Goal: Transaction & Acquisition: Purchase product/service

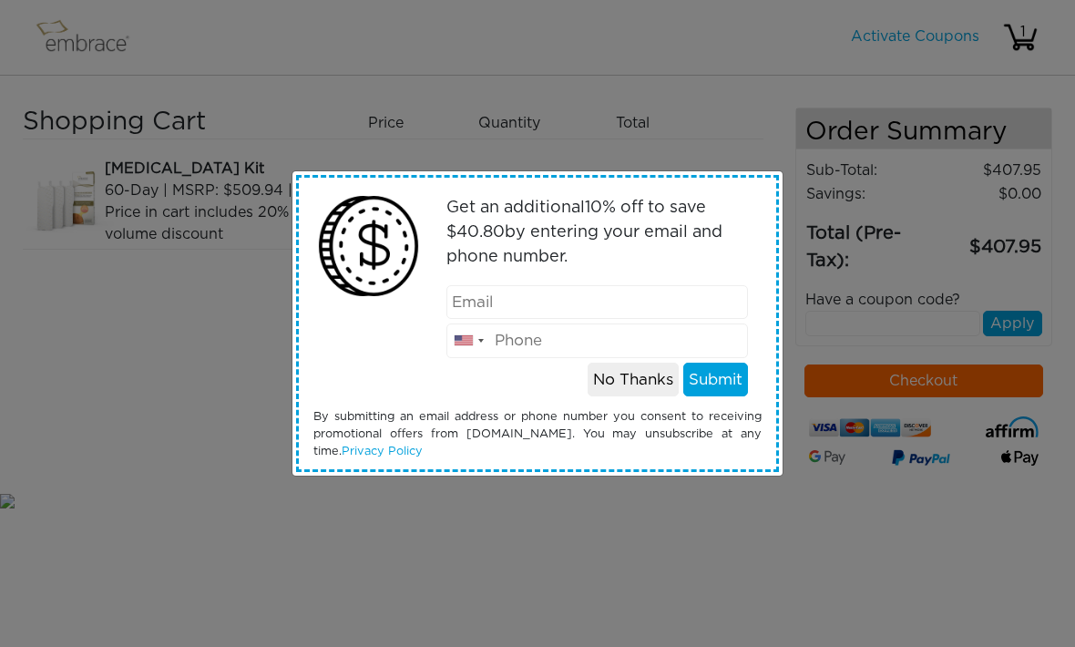
click at [635, 375] on button "No Thanks" at bounding box center [633, 380] width 91 height 35
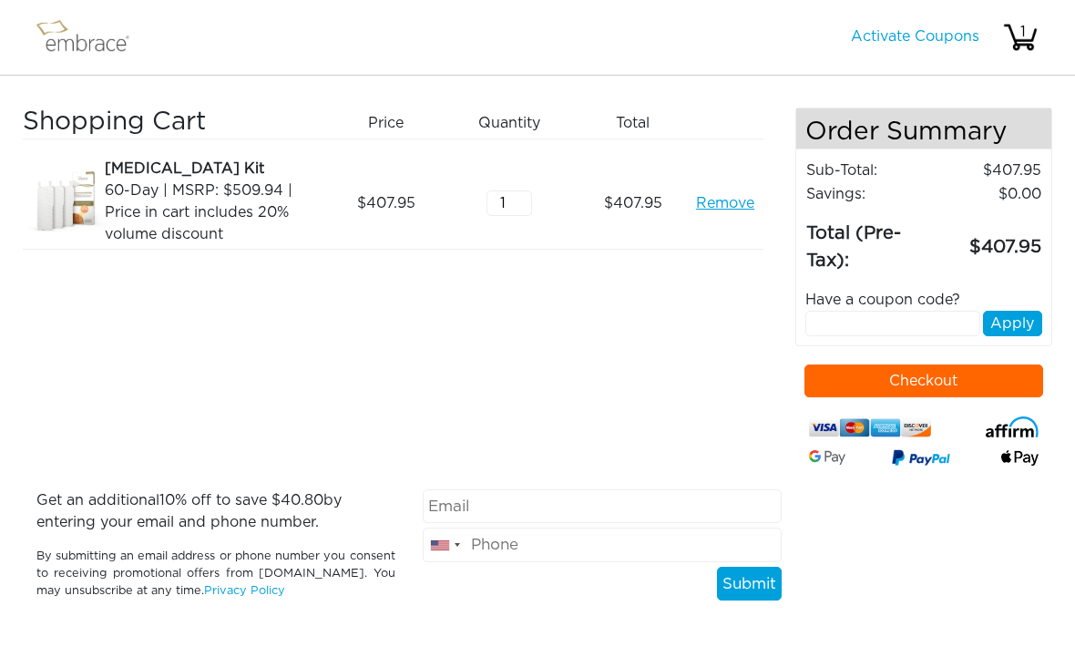
click at [932, 292] on div "Have a coupon code?" at bounding box center [924, 300] width 265 height 22
click at [899, 293] on div "Have a coupon code?" at bounding box center [924, 300] width 265 height 22
click at [885, 305] on div "Have a coupon code?" at bounding box center [924, 300] width 265 height 22
click at [877, 291] on div "Have a coupon code?" at bounding box center [924, 300] width 265 height 22
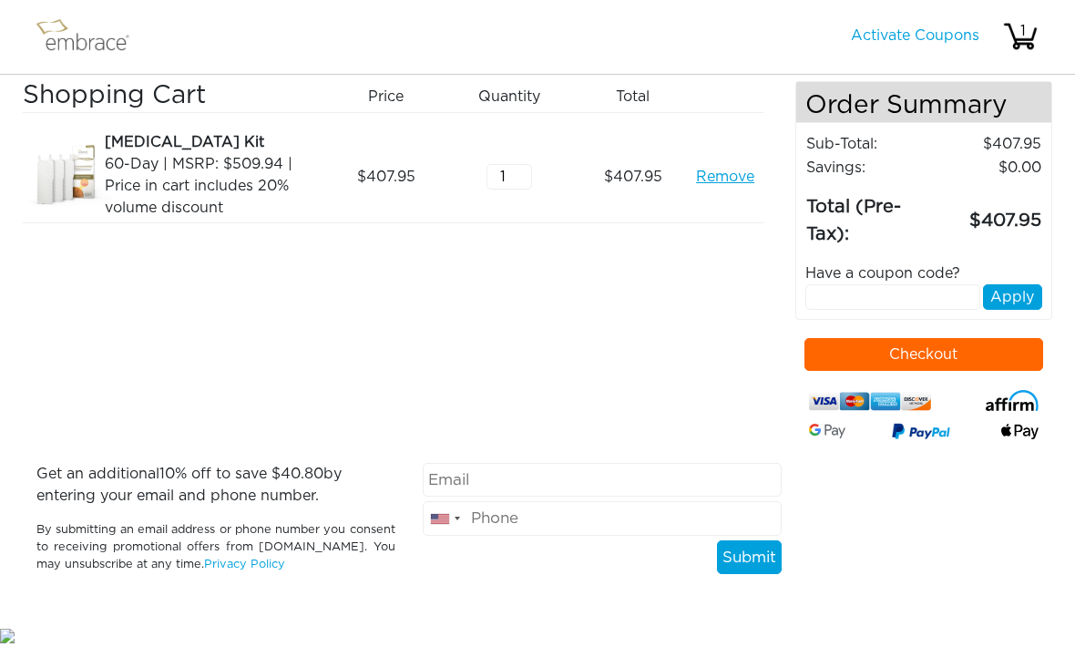
click at [902, 285] on input "text" at bounding box center [894, 298] width 176 height 26
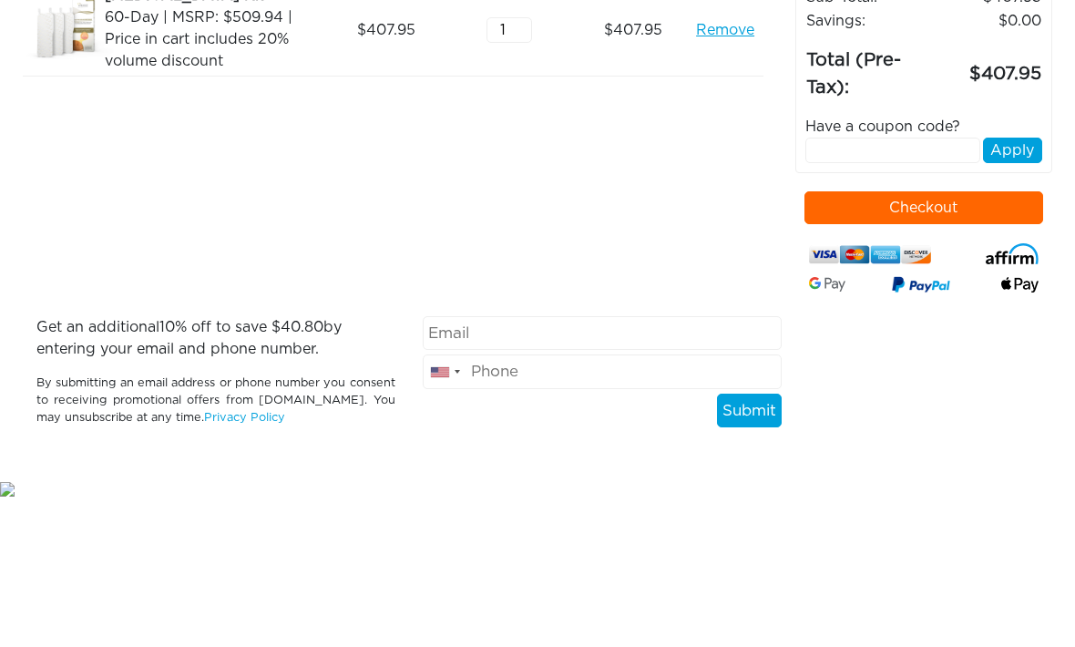
click at [859, 285] on input "text" at bounding box center [894, 298] width 176 height 26
paste input "TUCKORTREAT"
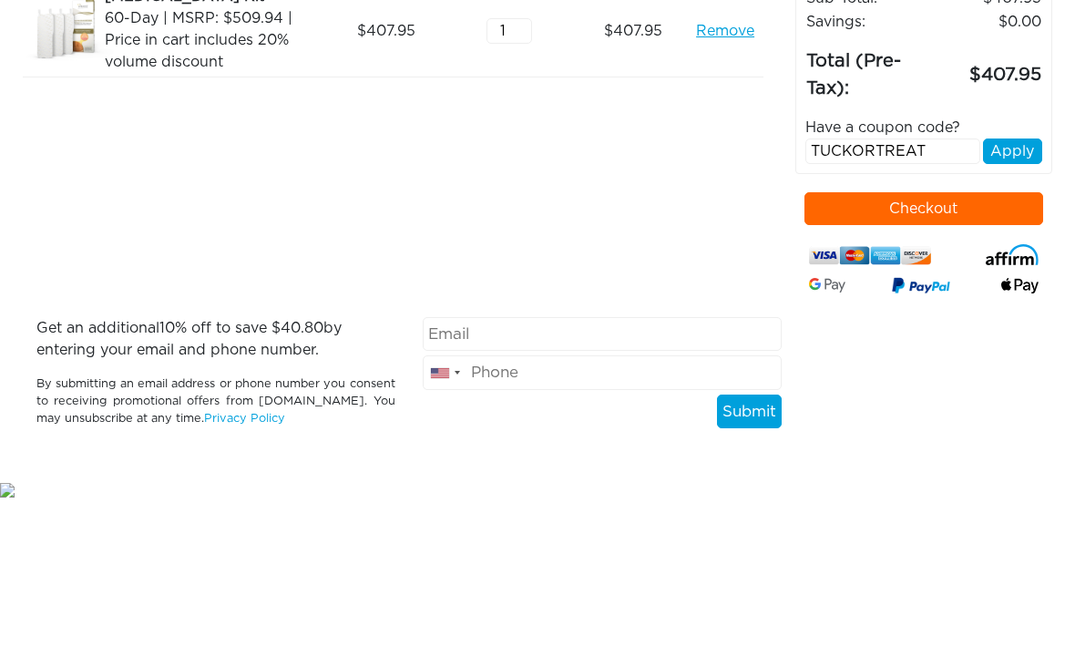
type input "TUCKORTREAT"
click at [1020, 285] on button "Apply" at bounding box center [1012, 298] width 59 height 26
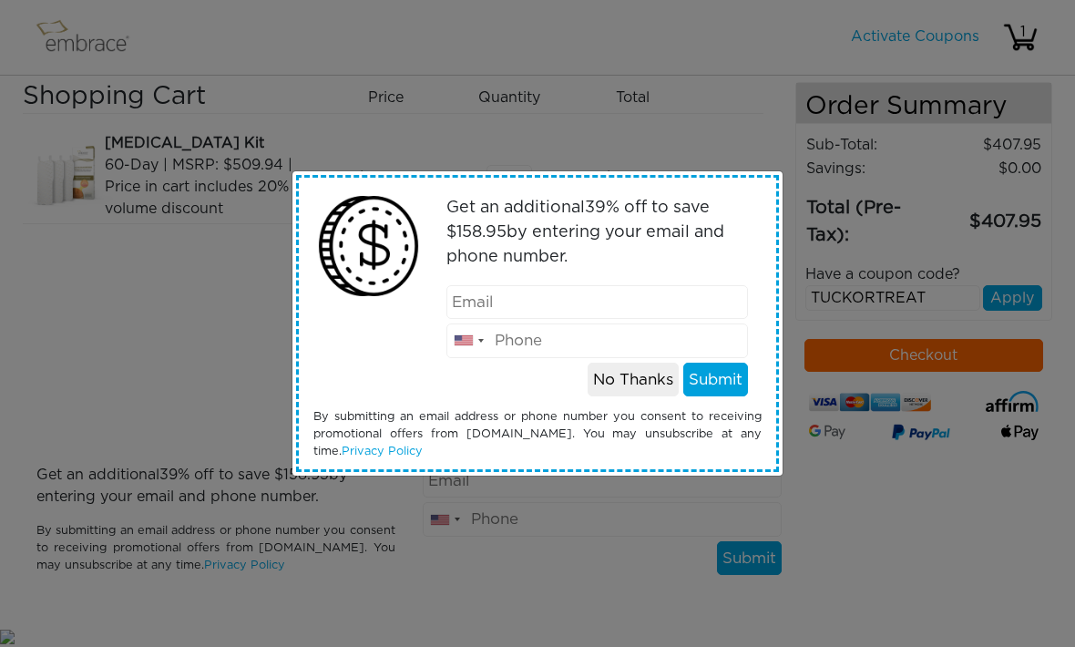
click at [774, 131] on div "Get an additional 39 % off to save $ 158.95 by entering your email and phone nu…" at bounding box center [537, 323] width 1075 height 647
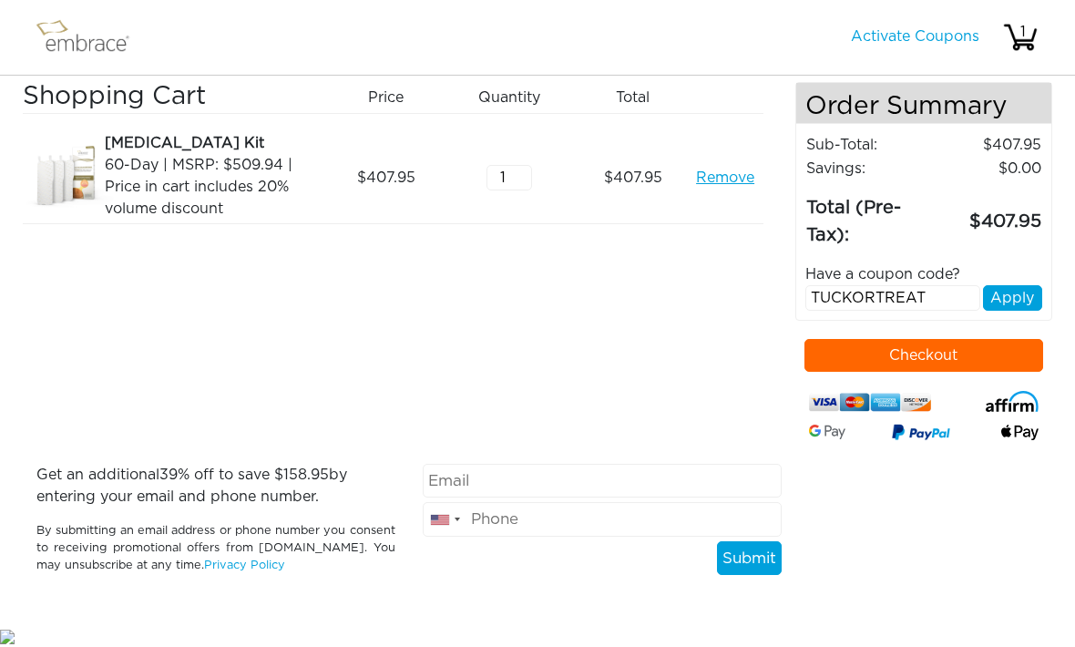
scroll to position [0, 0]
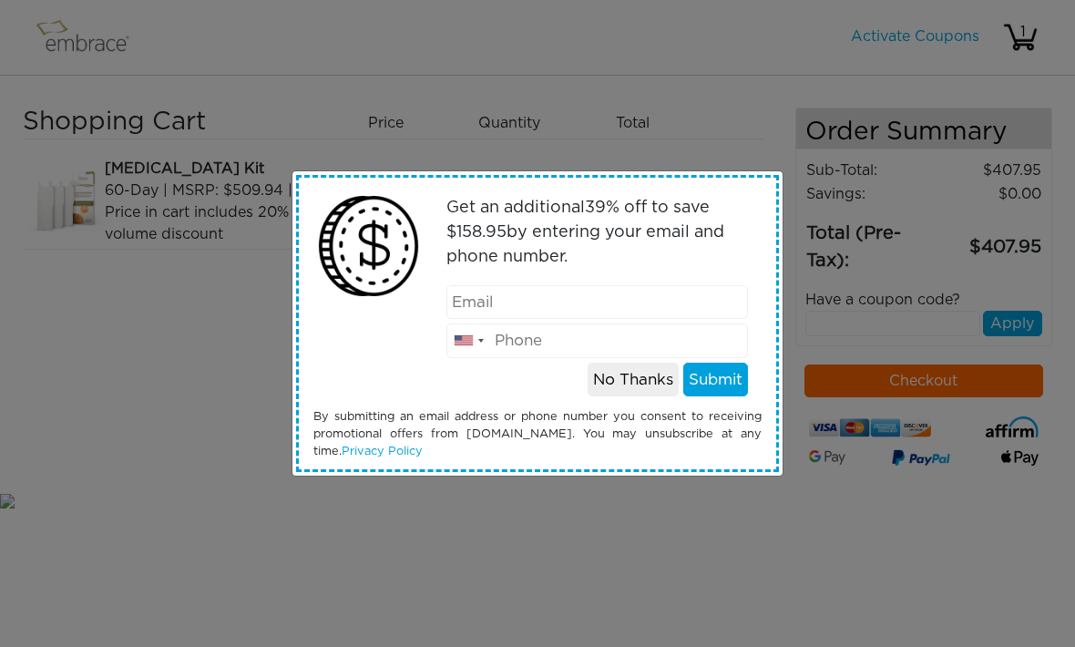
click at [730, 129] on div "Get an additional 39 % off to save $ 158.95 by entering your email and phone nu…" at bounding box center [537, 323] width 1075 height 647
click at [631, 377] on button "No Thanks" at bounding box center [633, 380] width 91 height 35
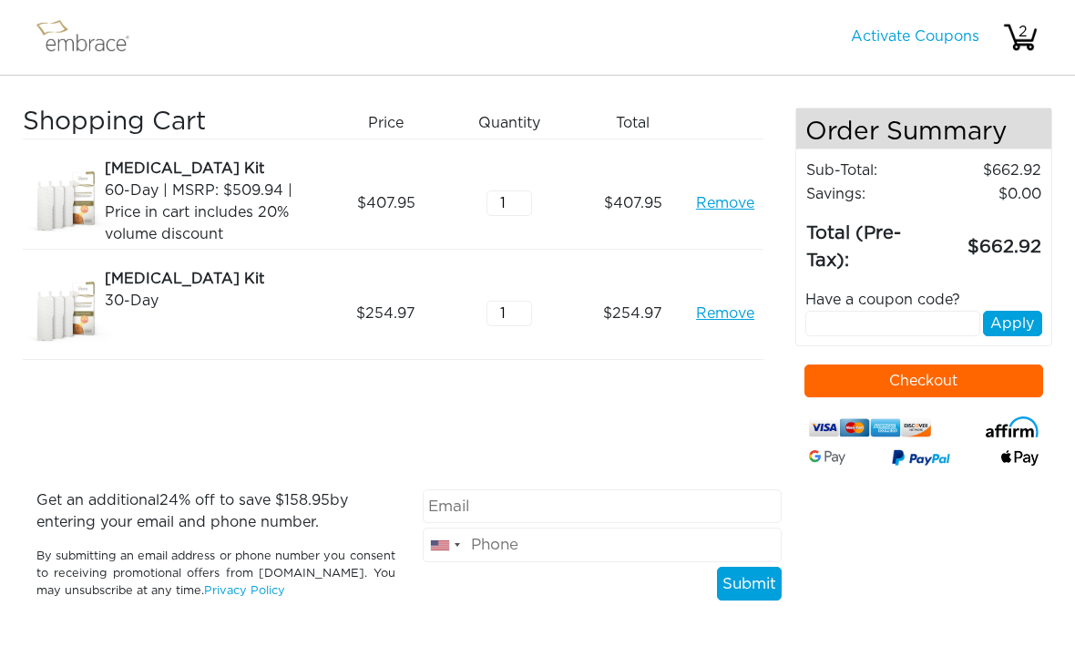
click at [742, 200] on link "Remove" at bounding box center [725, 203] width 58 height 22
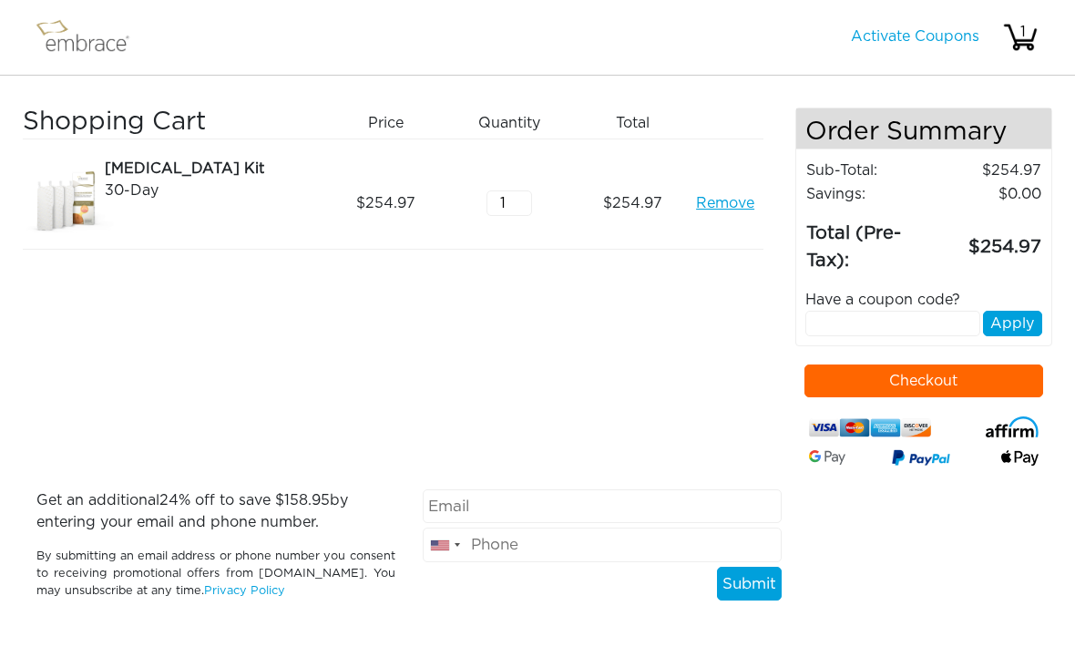
click at [946, 371] on button "Checkout" at bounding box center [925, 381] width 240 height 33
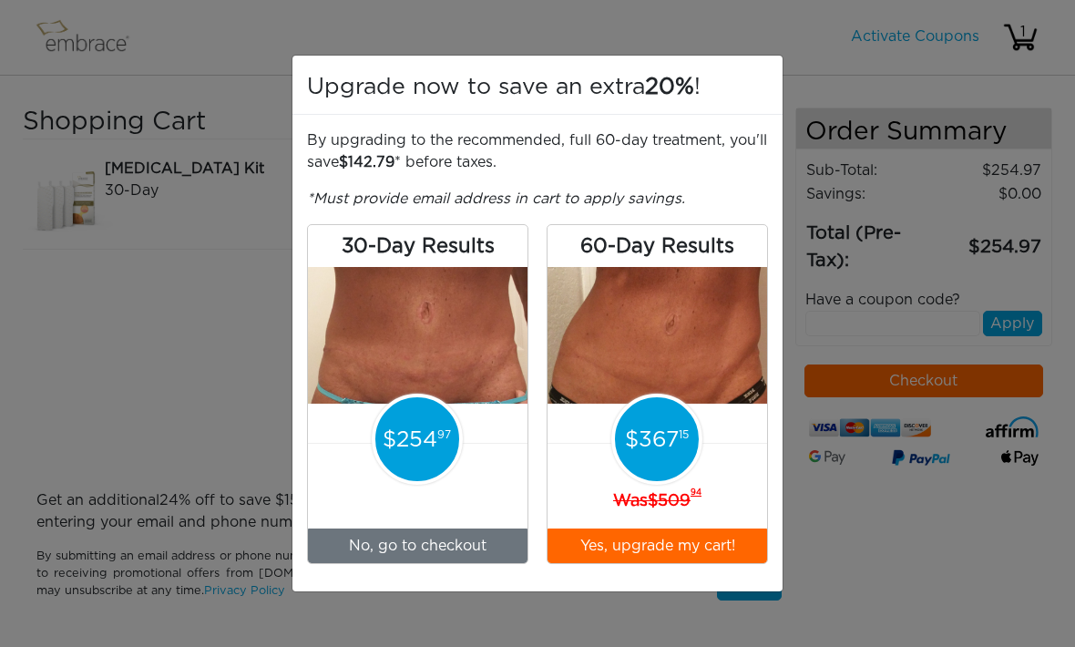
click at [820, 36] on div "Upgrade now to save an extra 20% ! By upgrading to the recommended, full 60-day…" at bounding box center [537, 323] width 1075 height 647
click at [467, 552] on link "No, go to checkout" at bounding box center [418, 546] width 220 height 35
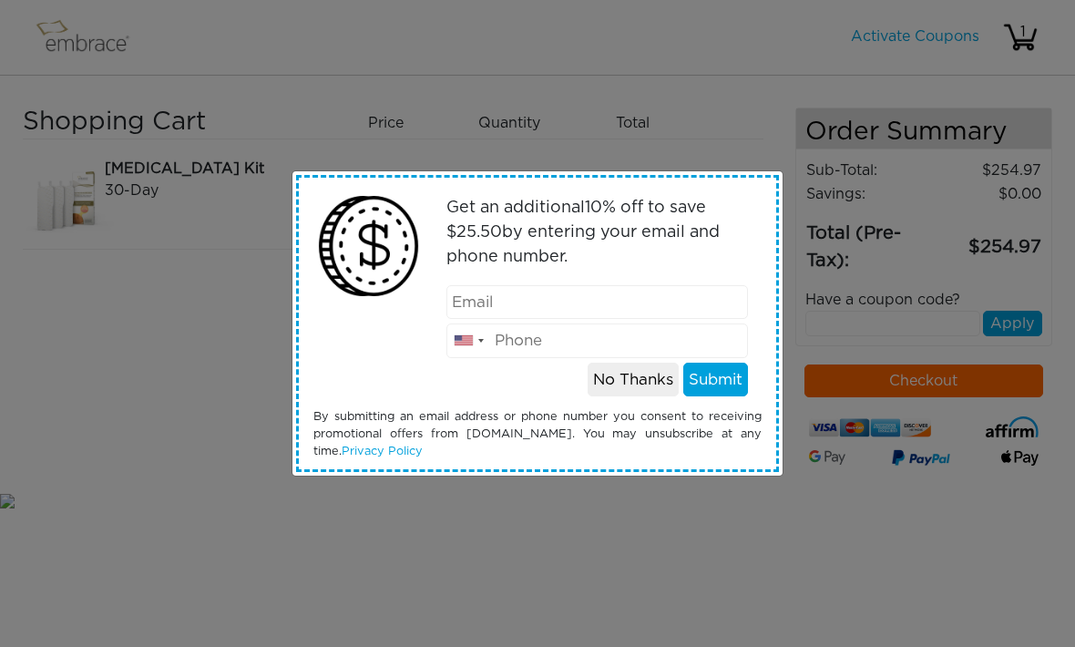
click at [639, 383] on button "No Thanks" at bounding box center [633, 380] width 91 height 35
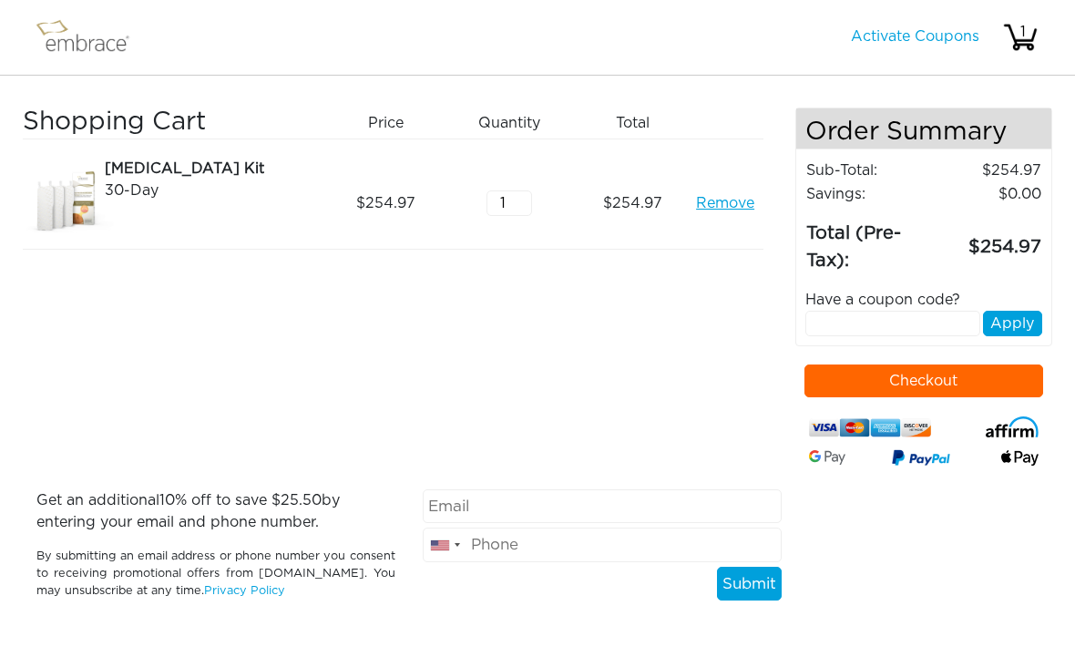
click at [727, 197] on link "Remove" at bounding box center [725, 203] width 58 height 22
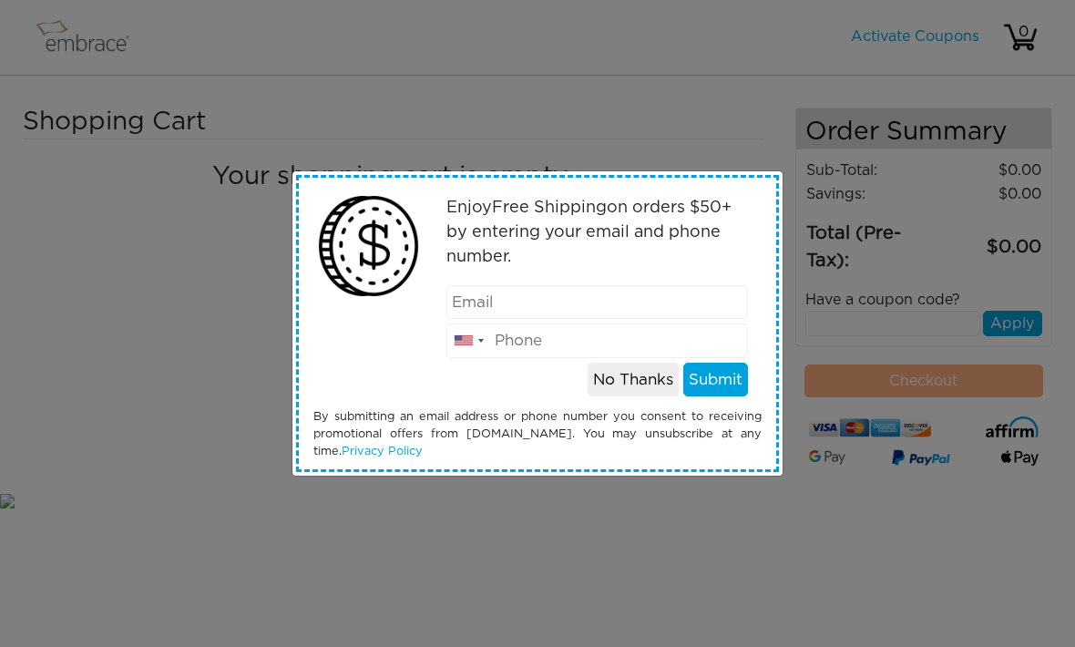
click at [275, 92] on div "Enjoy Free Shipping on orders $50+ by entering your email and phone number. Uni…" at bounding box center [537, 323] width 1075 height 647
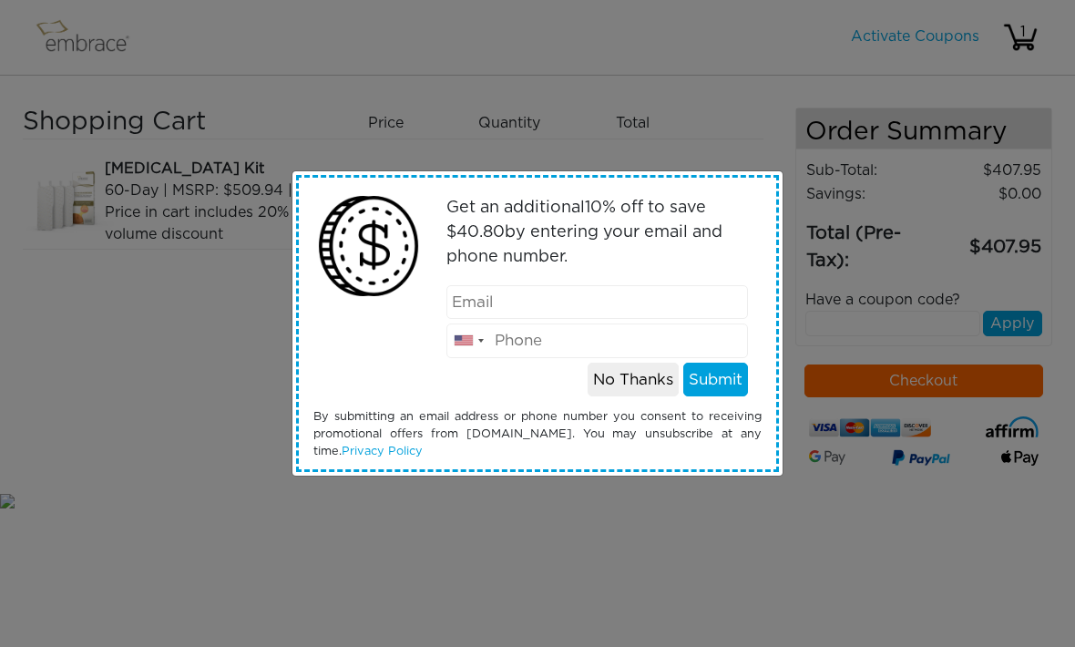
click at [641, 386] on button "No Thanks" at bounding box center [633, 380] width 91 height 35
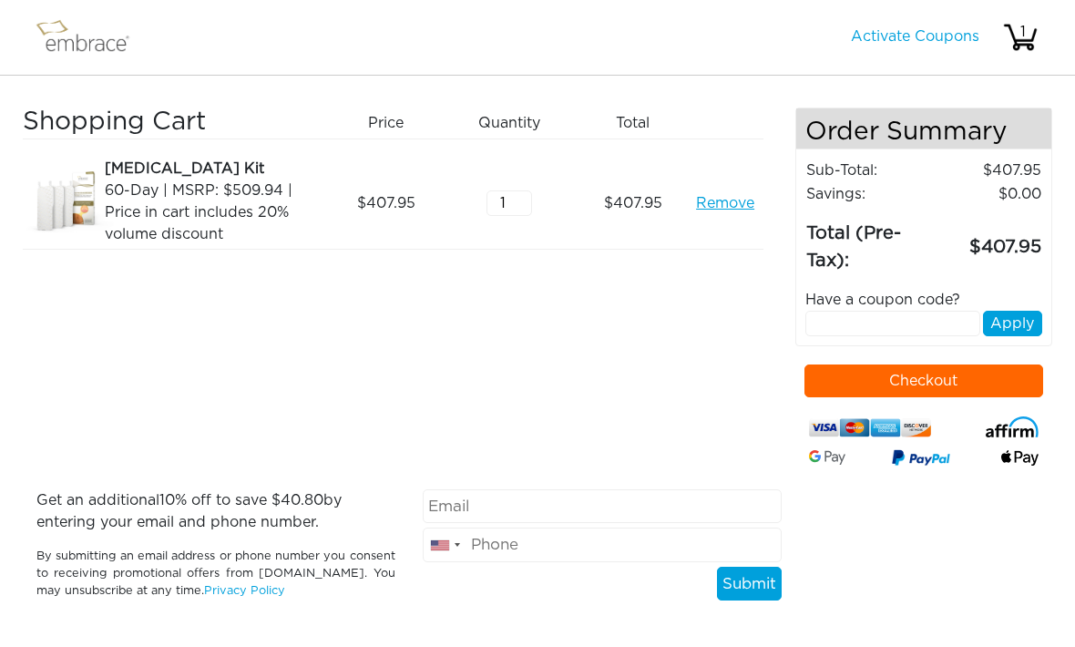
click at [881, 324] on input "text" at bounding box center [894, 324] width 176 height 26
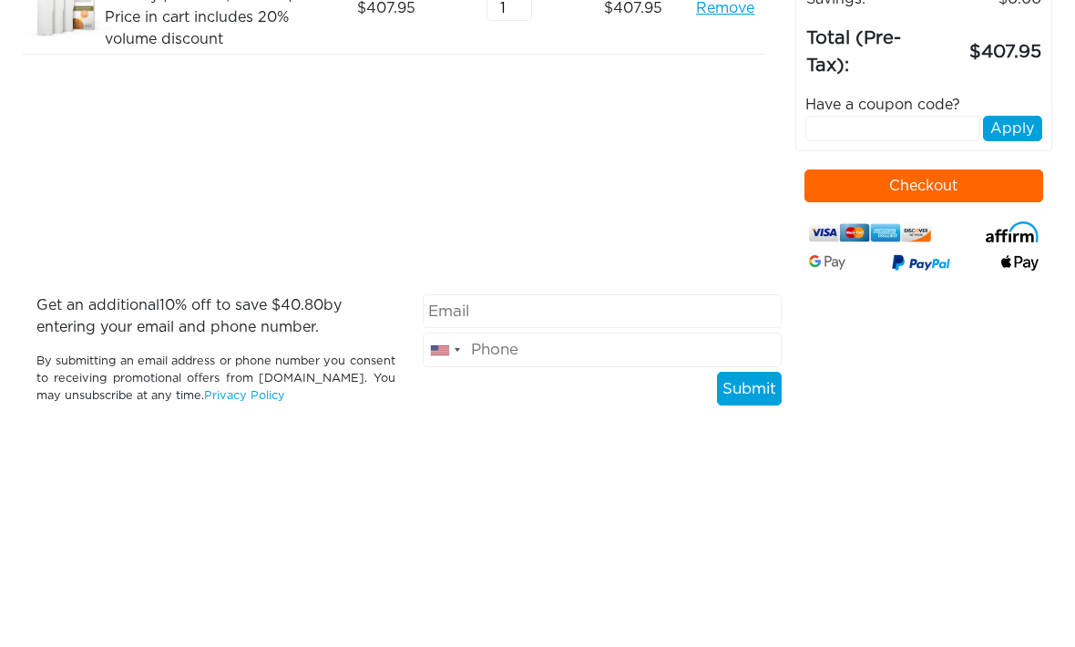
click at [872, 311] on input "text" at bounding box center [894, 324] width 176 height 26
paste input "TUCKORTREAT"
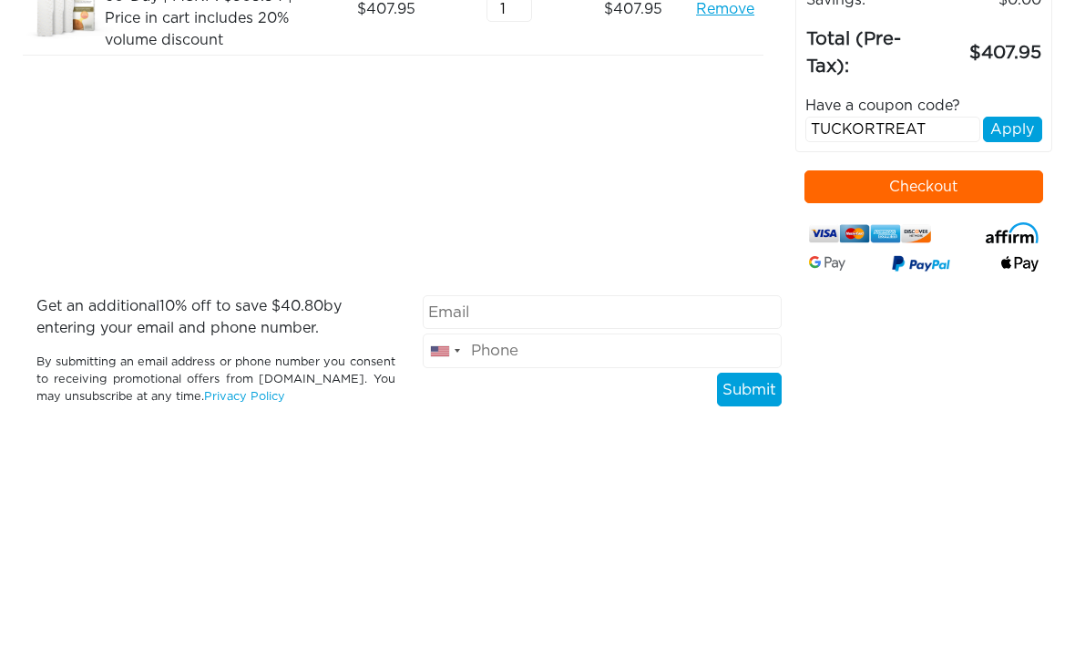
type input "TUCKORTREAT"
click at [1021, 311] on button "Apply" at bounding box center [1012, 324] width 59 height 26
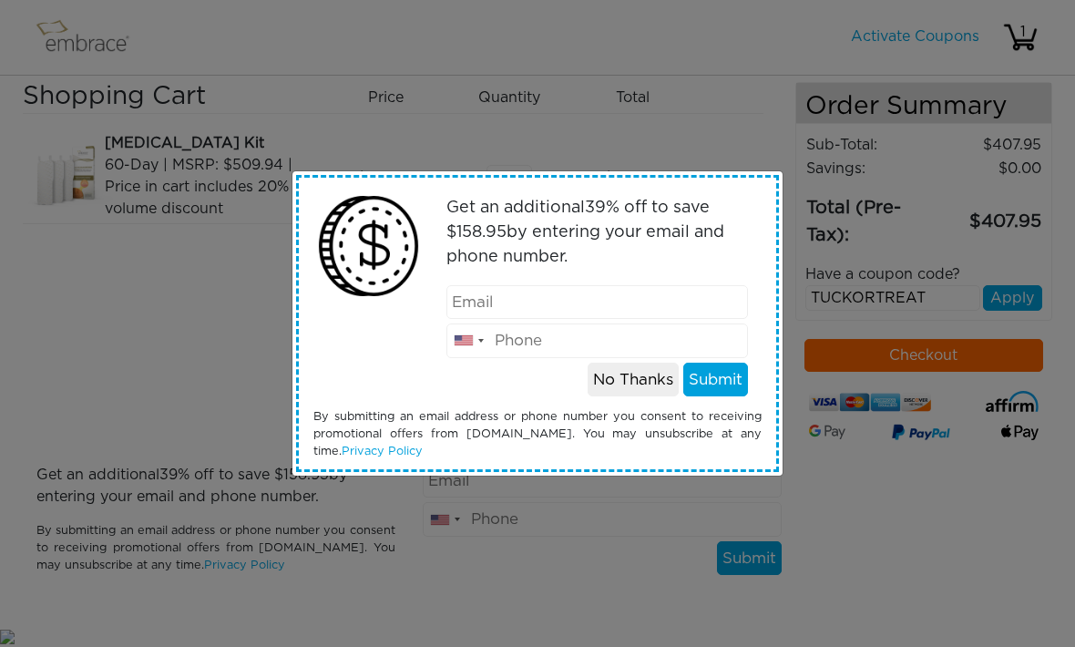
click at [631, 373] on button "No Thanks" at bounding box center [633, 380] width 91 height 35
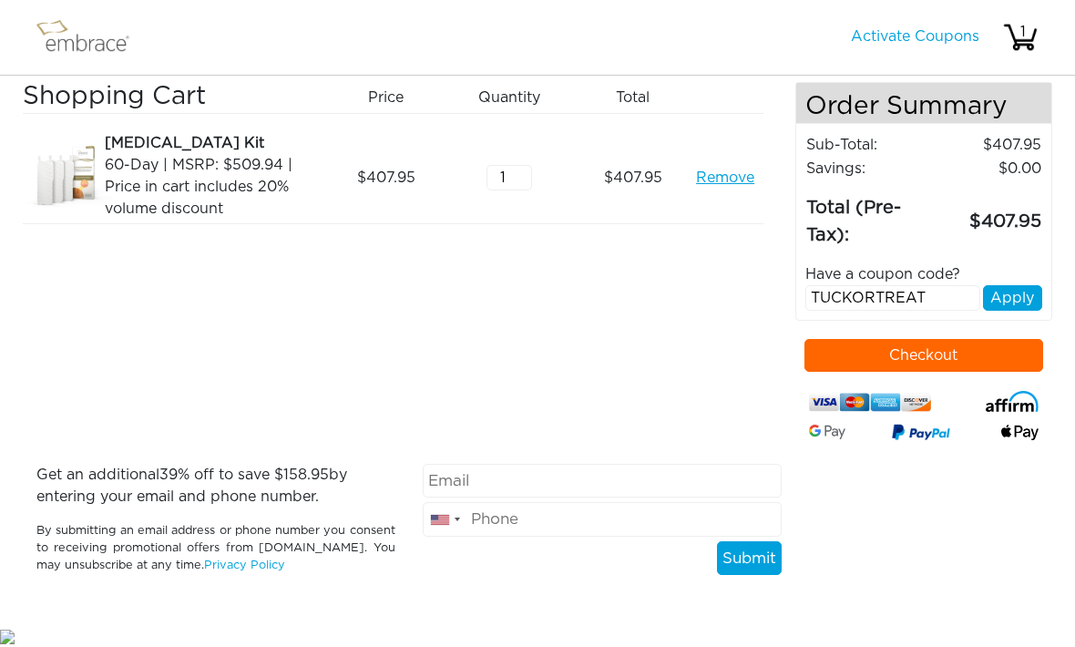
click at [930, 339] on button "Checkout" at bounding box center [925, 355] width 240 height 33
click at [1021, 285] on button "Apply" at bounding box center [1012, 298] width 59 height 26
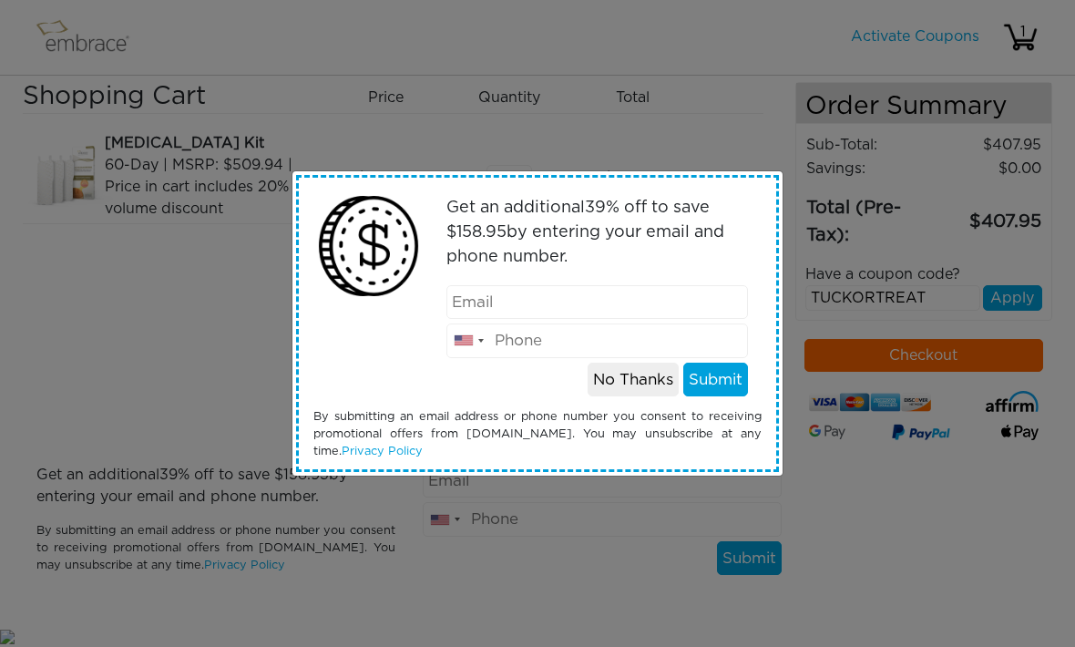
click at [643, 369] on button "No Thanks" at bounding box center [633, 380] width 91 height 35
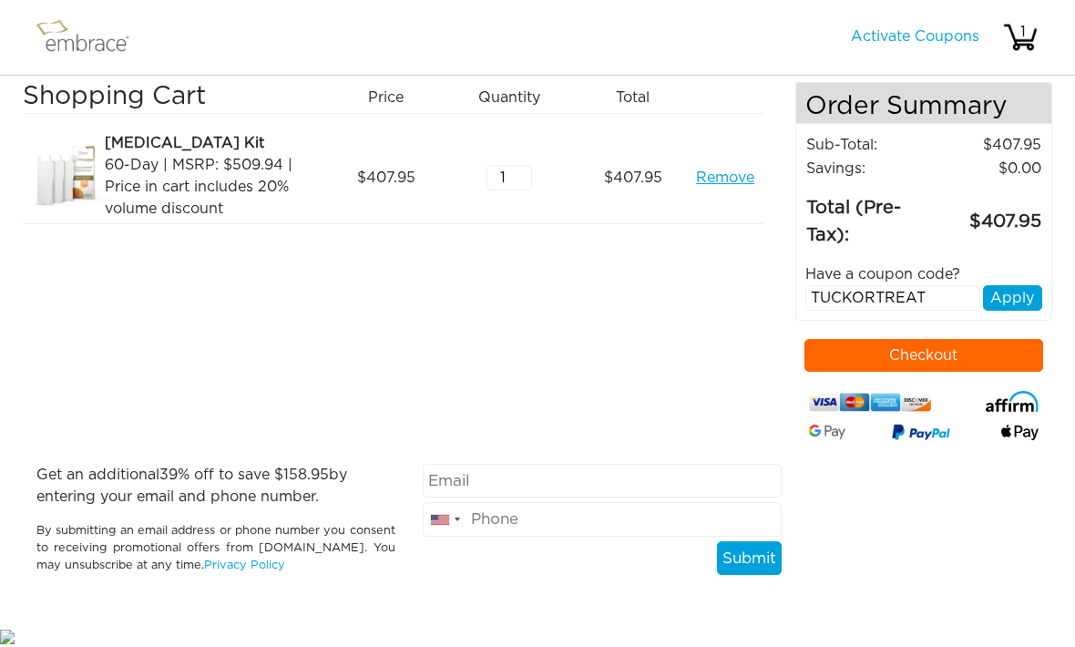
scroll to position [0, 0]
